Goal: Task Accomplishment & Management: Use online tool/utility

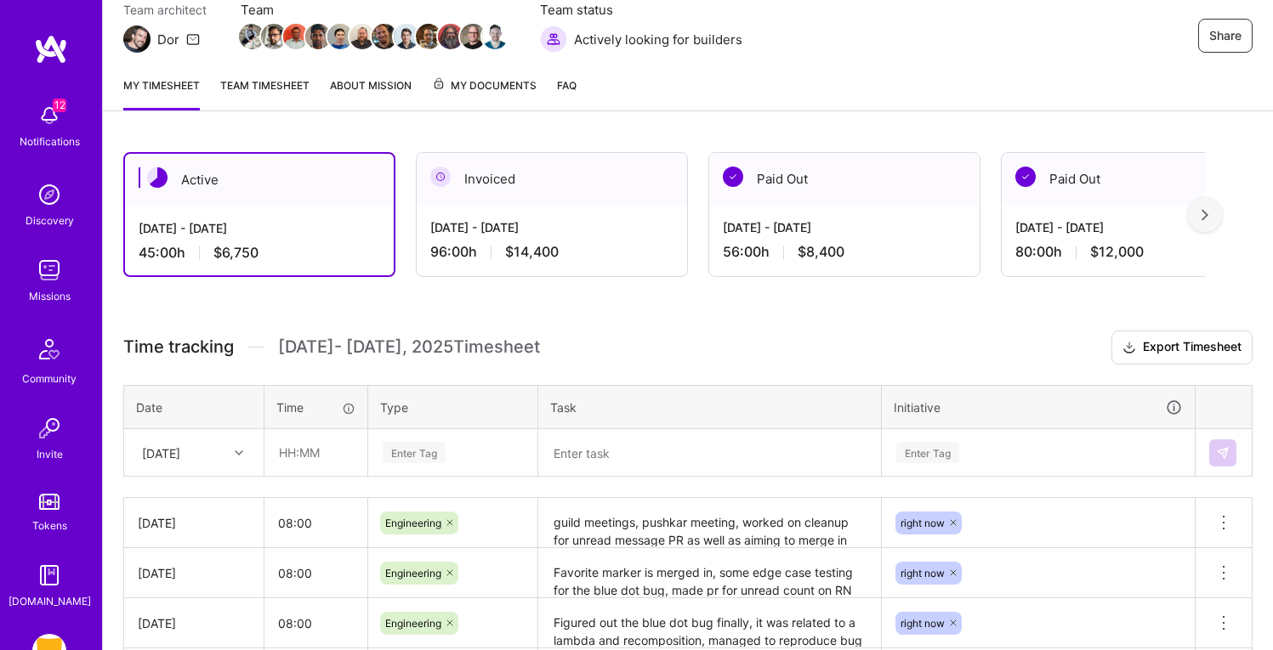
scroll to position [161, 0]
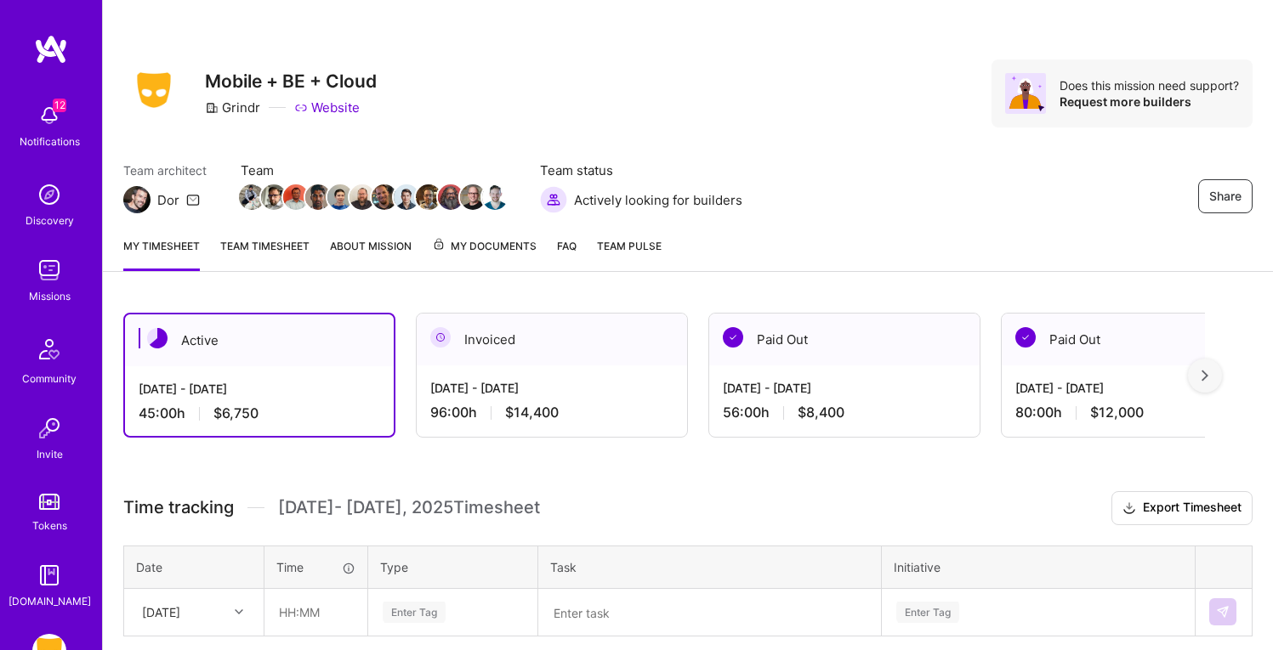
scroll to position [161, 0]
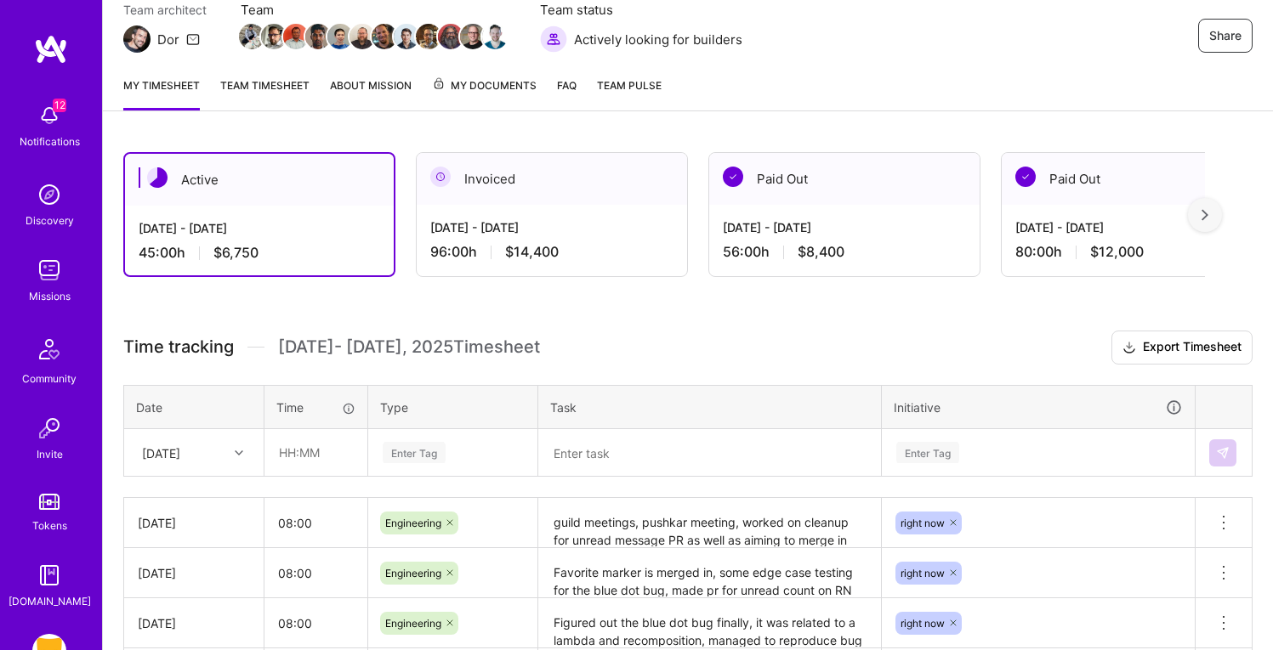
click at [558, 385] on th "Task" at bounding box center [709, 407] width 343 height 44
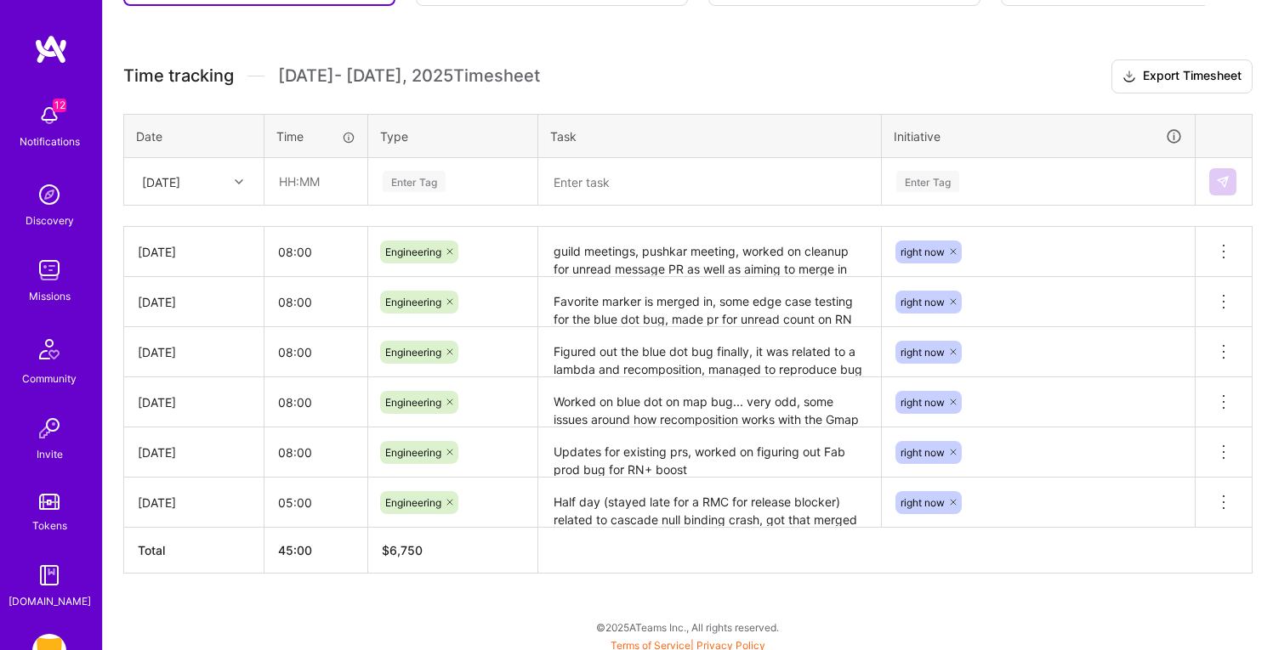
scroll to position [431, 0]
click at [180, 179] on div "[DATE]" at bounding box center [161, 182] width 38 height 18
type input "mon"
click at [194, 261] on div "[DATE]" at bounding box center [194, 262] width 138 height 31
click at [300, 189] on input "text" at bounding box center [315, 182] width 101 height 45
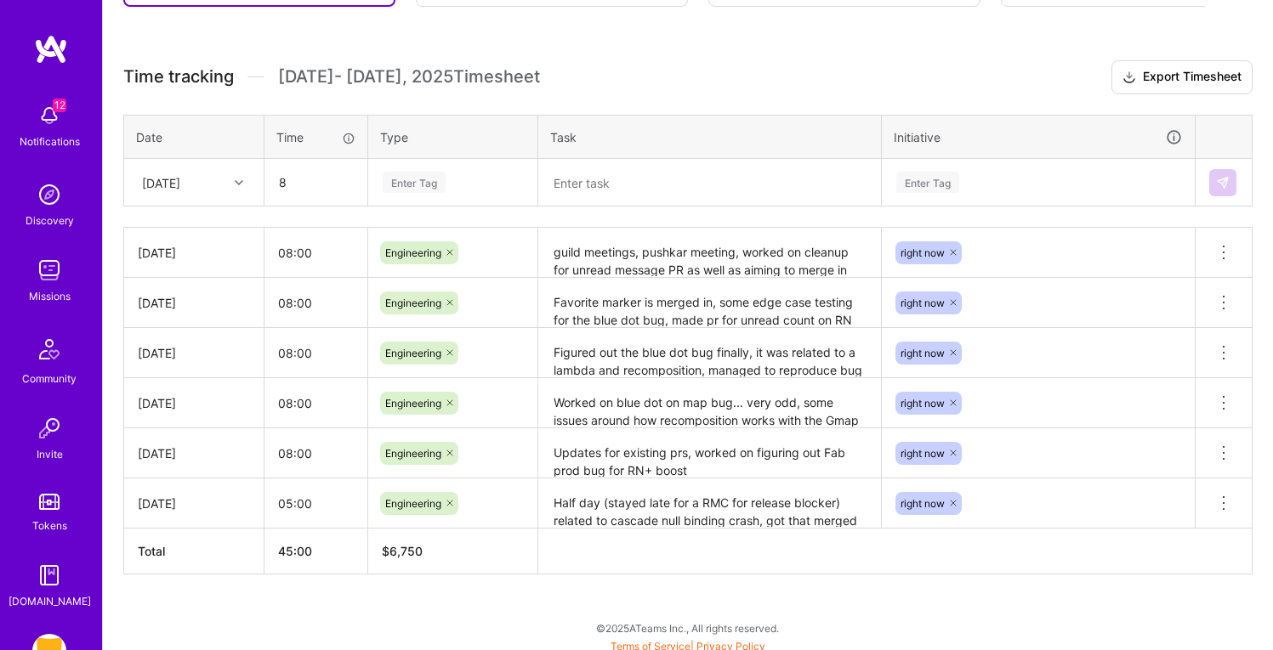
type input "08:00"
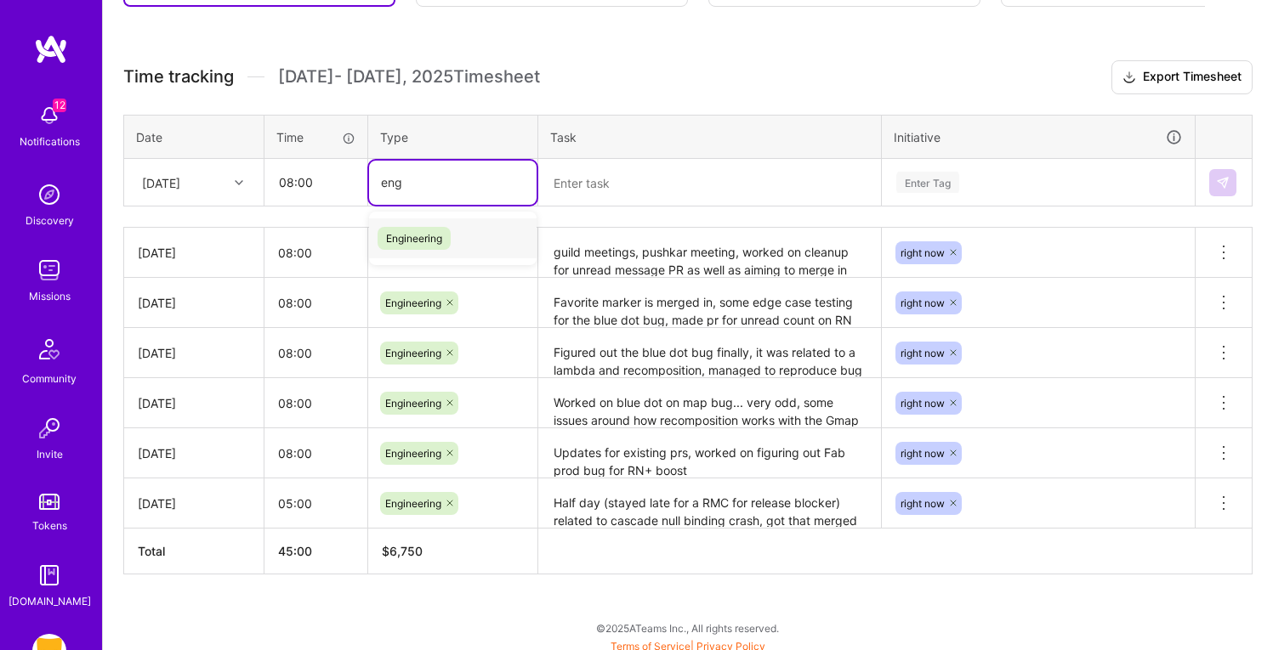
type input "engi"
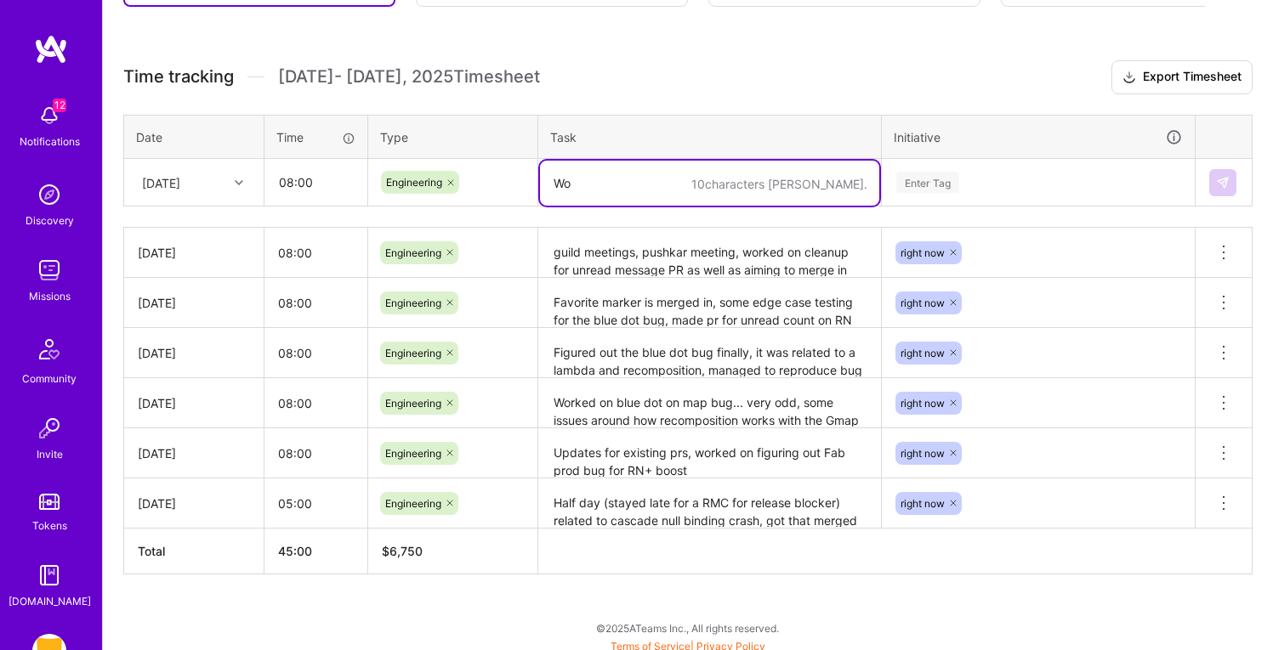
type textarea "W"
type textarea "C"
type textarea "Created"
type textarea "T"
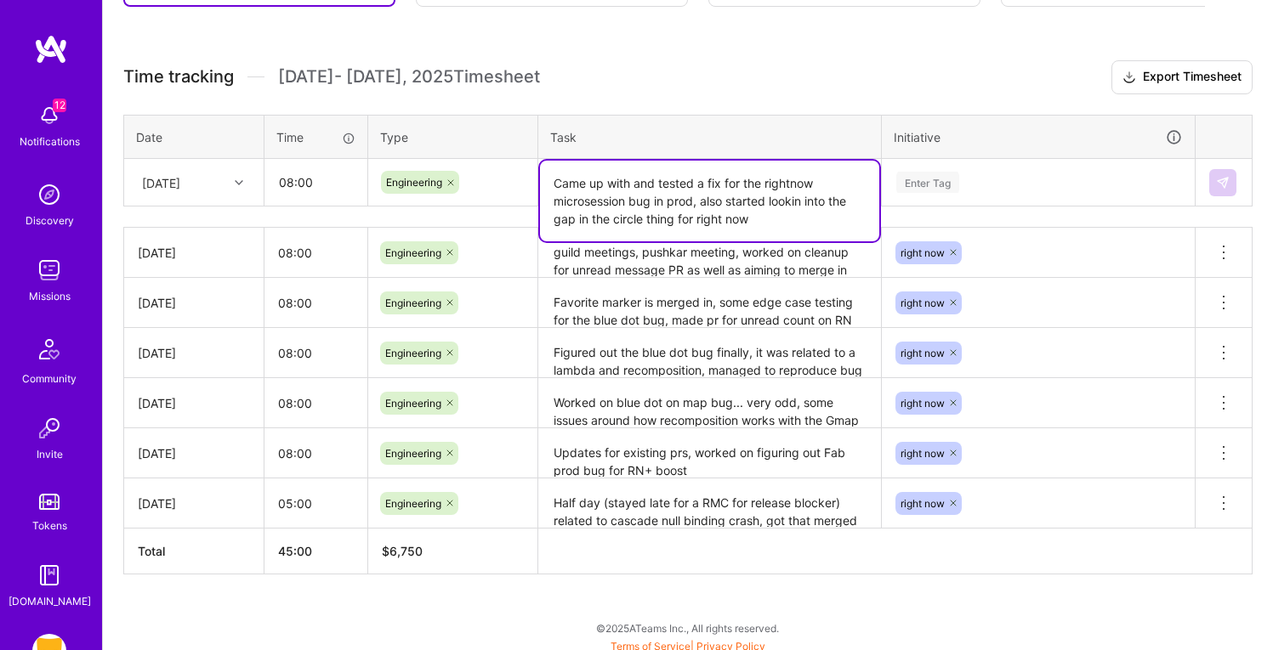
type textarea "Came up with and tested a fix for the rightnow microsession bug in prod, also s…"
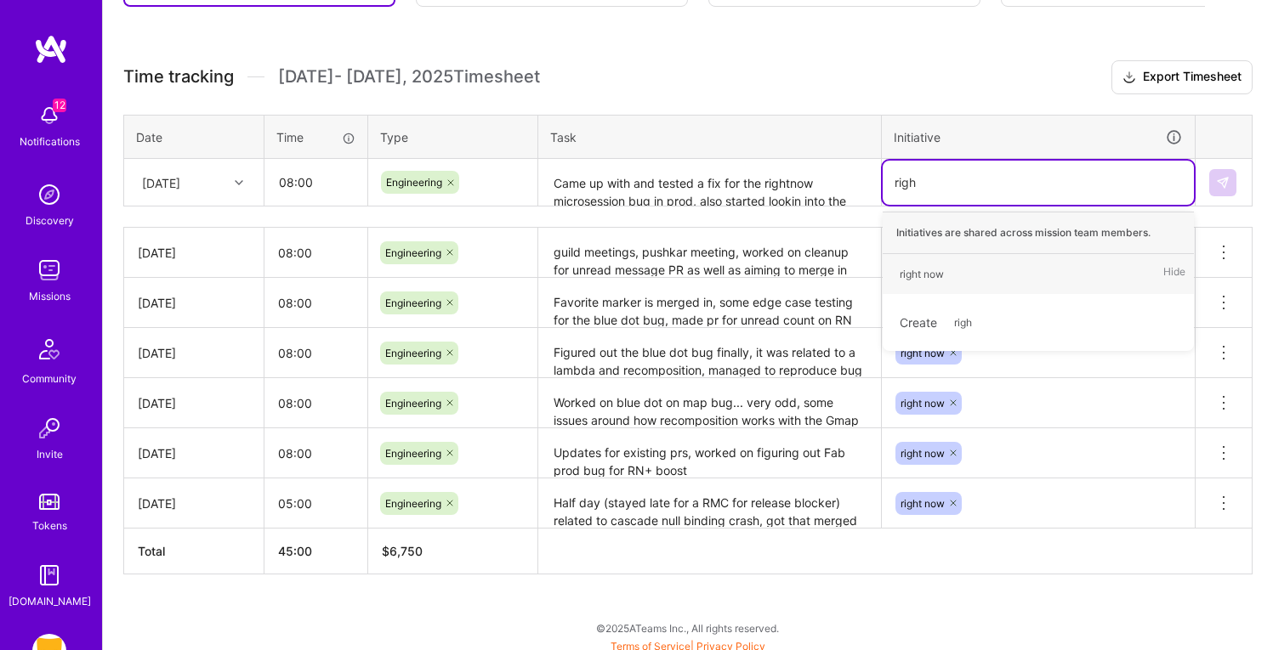
type input "right"
